Goal: Find specific page/section: Find specific page/section

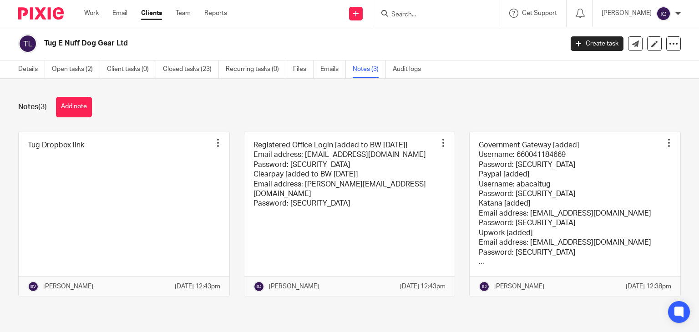
click at [451, 13] on input "Search" at bounding box center [431, 15] width 82 height 8
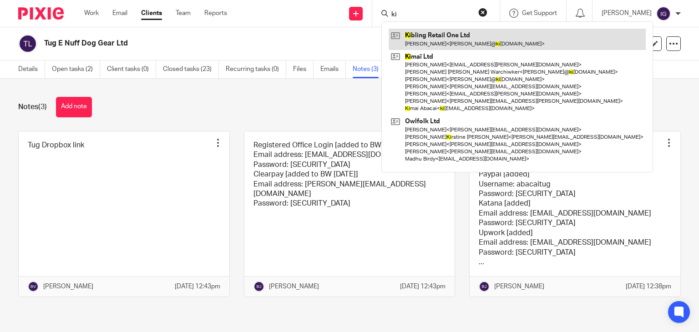
type input "ki"
click at [443, 41] on link at bounding box center [517, 39] width 257 height 21
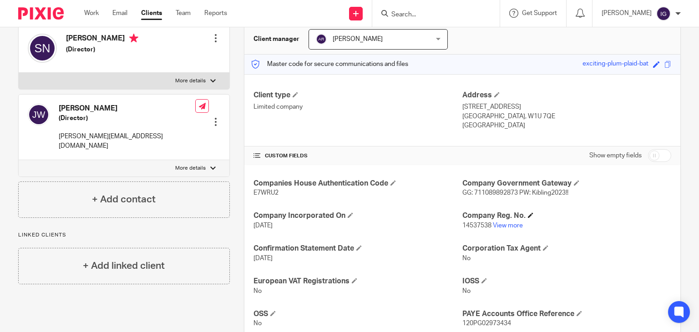
scroll to position [91, 0]
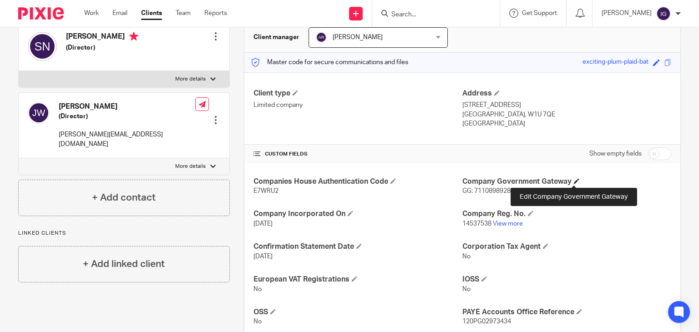
click at [574, 182] on span at bounding box center [576, 180] width 5 height 5
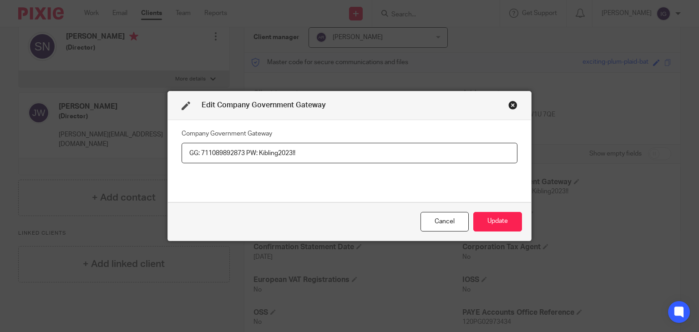
drag, startPoint x: 241, startPoint y: 154, endPoint x: 198, endPoint y: 152, distance: 42.8
click at [197, 152] on input "GG: 711089892873 PW: Kibling2023!!" at bounding box center [350, 153] width 336 height 20
drag, startPoint x: 257, startPoint y: 154, endPoint x: 299, endPoint y: 151, distance: 41.5
click at [299, 151] on input "GG: 711089892873 PW: Kibling2023!!" at bounding box center [350, 153] width 336 height 20
